Goal: Find specific page/section: Find specific page/section

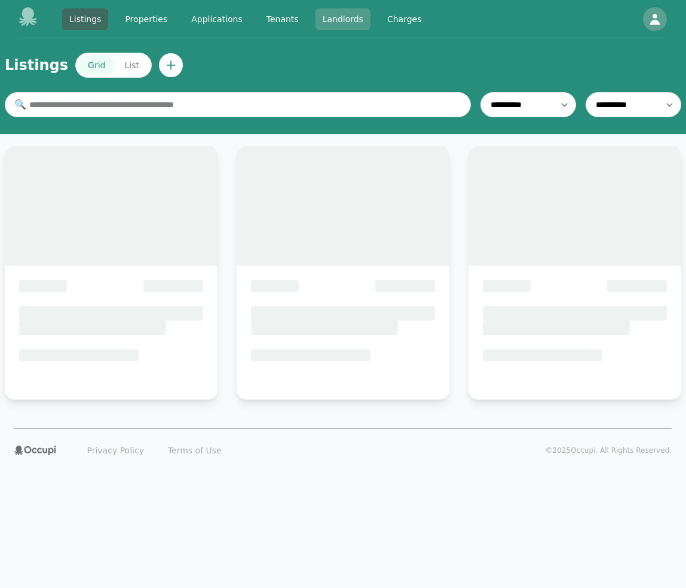
click at [350, 23] on link "Landlords" at bounding box center [343, 19] width 55 height 22
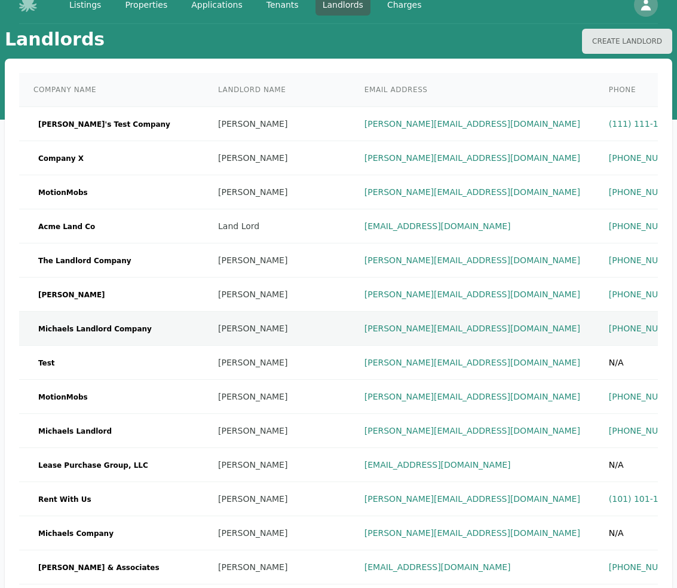
scroll to position [15, 0]
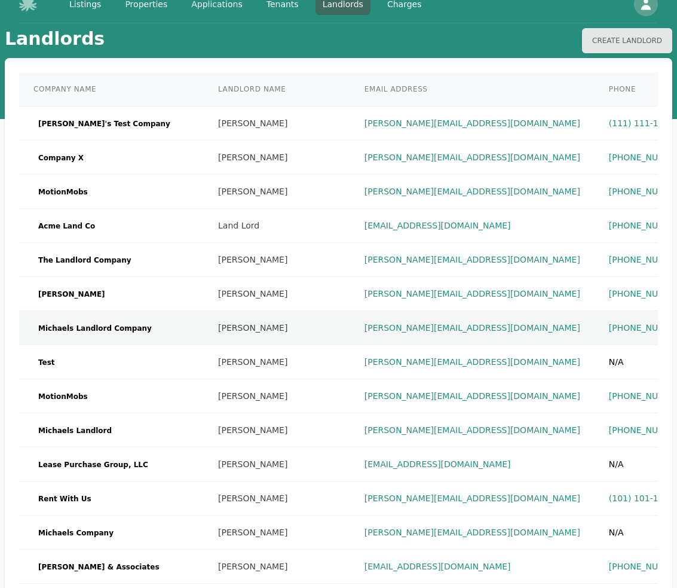
click at [243, 328] on td "[PERSON_NAME]" at bounding box center [277, 328] width 146 height 34
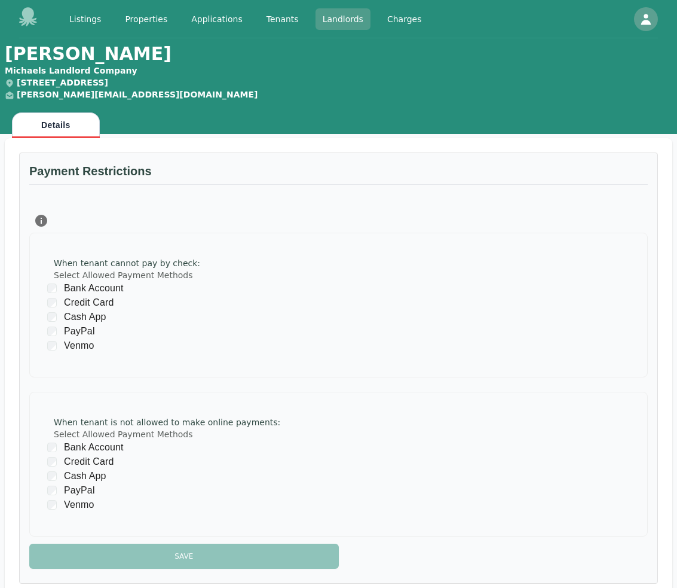
click at [331, 20] on link "Landlords" at bounding box center [343, 19] width 55 height 22
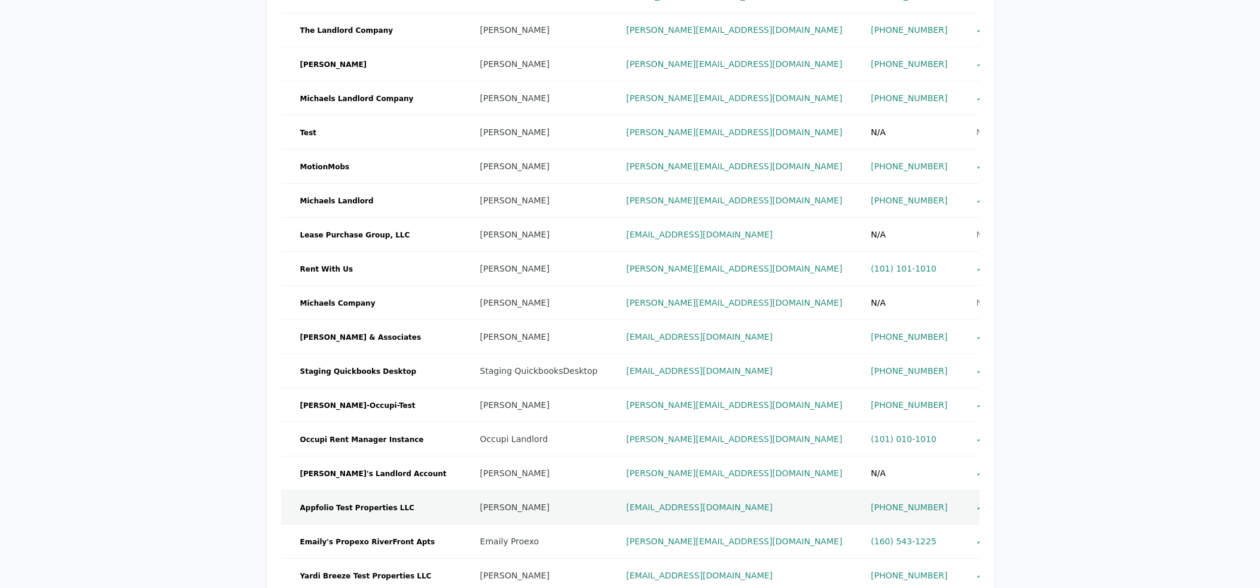
scroll to position [239, 0]
